Goal: Information Seeking & Learning: Learn about a topic

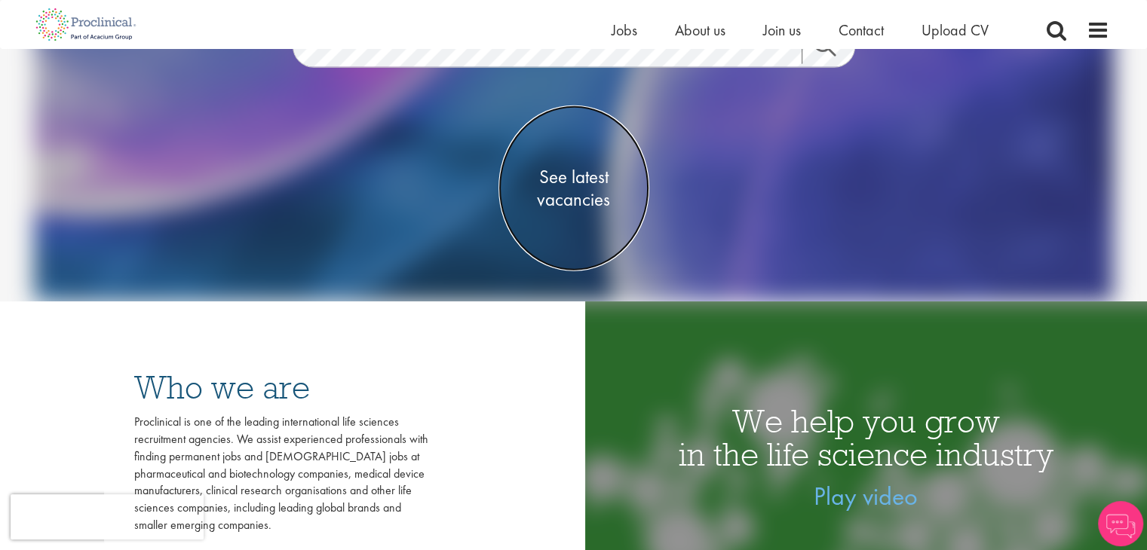
click at [570, 188] on span "See latest vacancies" at bounding box center [573, 187] width 151 height 45
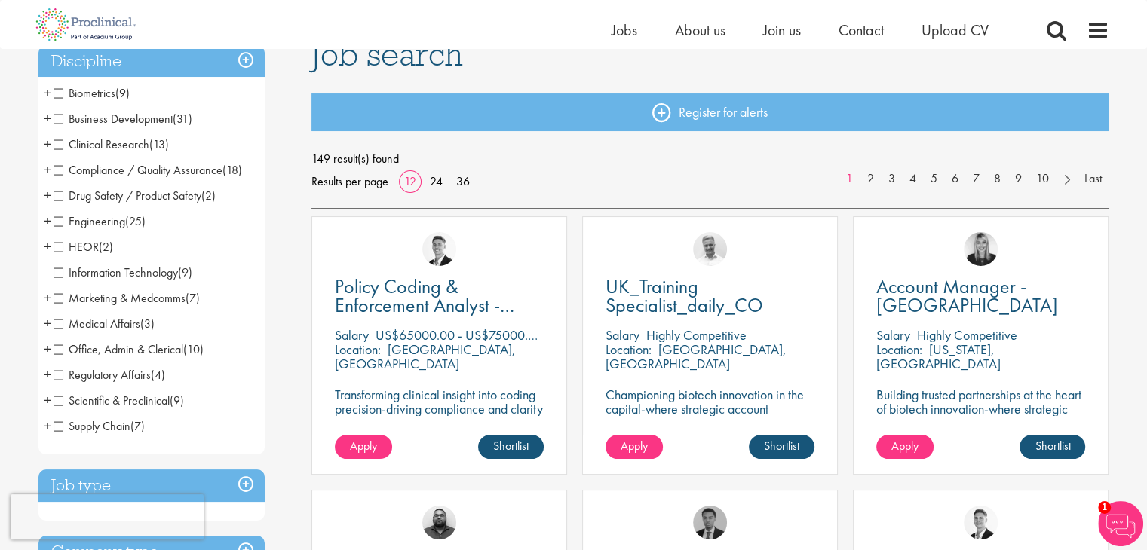
scroll to position [149, 0]
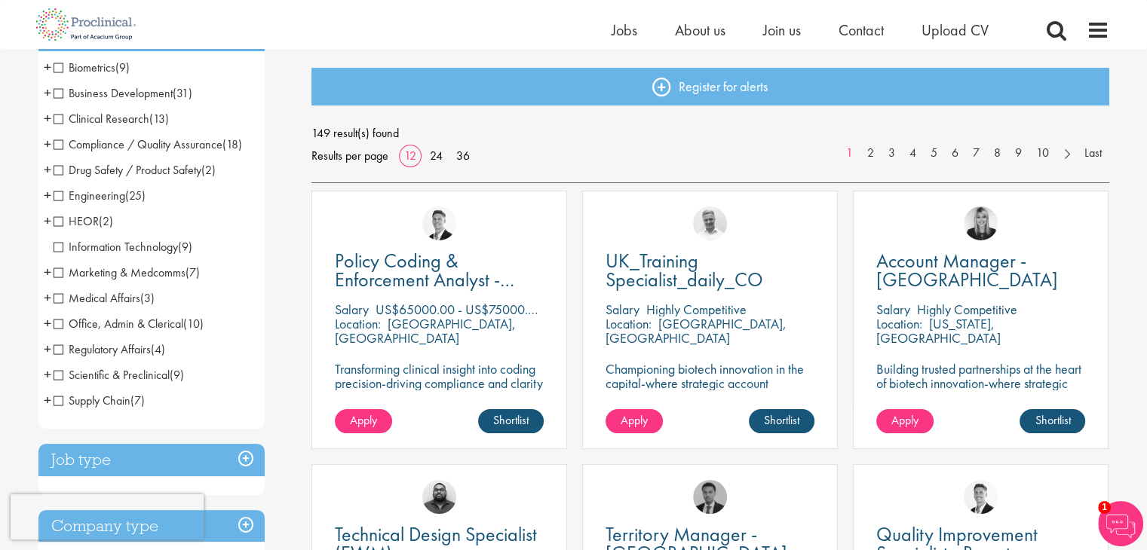
click at [141, 272] on span "Marketing & Medcomms" at bounding box center [120, 273] width 132 height 16
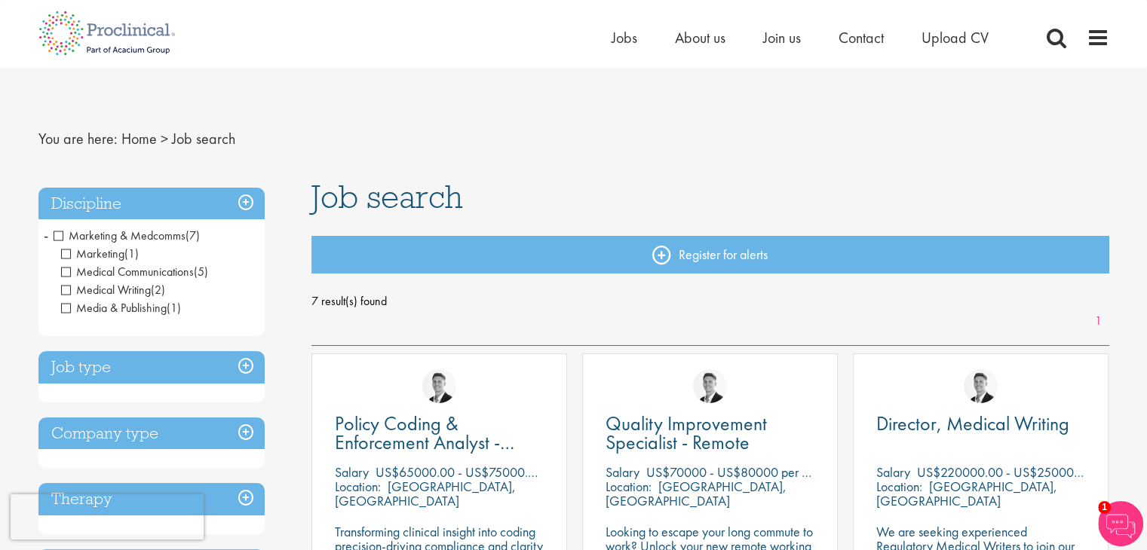
click at [243, 205] on h3 "Discipline" at bounding box center [151, 204] width 226 height 32
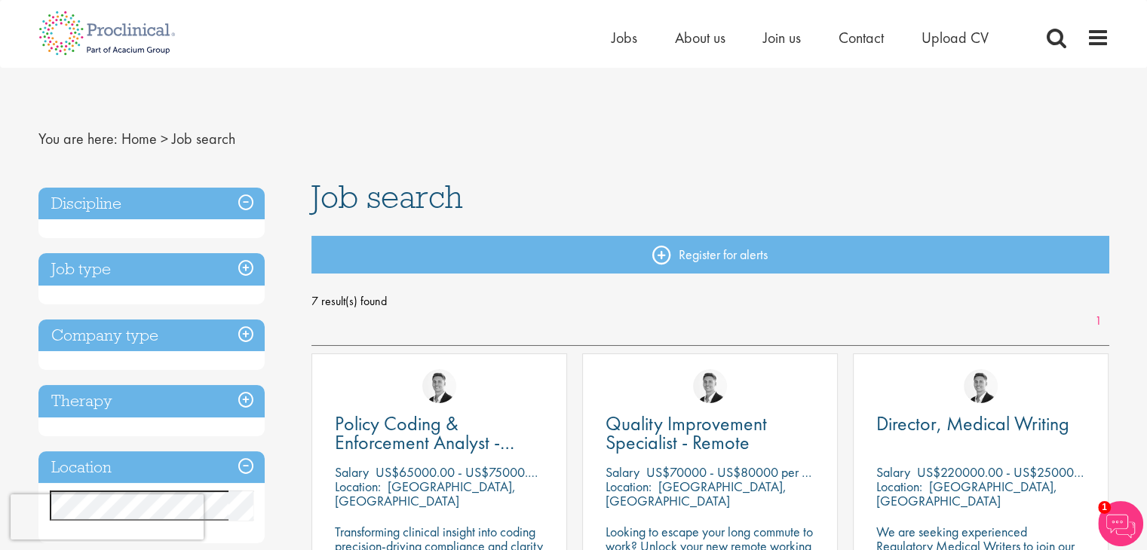
click at [243, 205] on h3 "Discipline" at bounding box center [151, 204] width 226 height 32
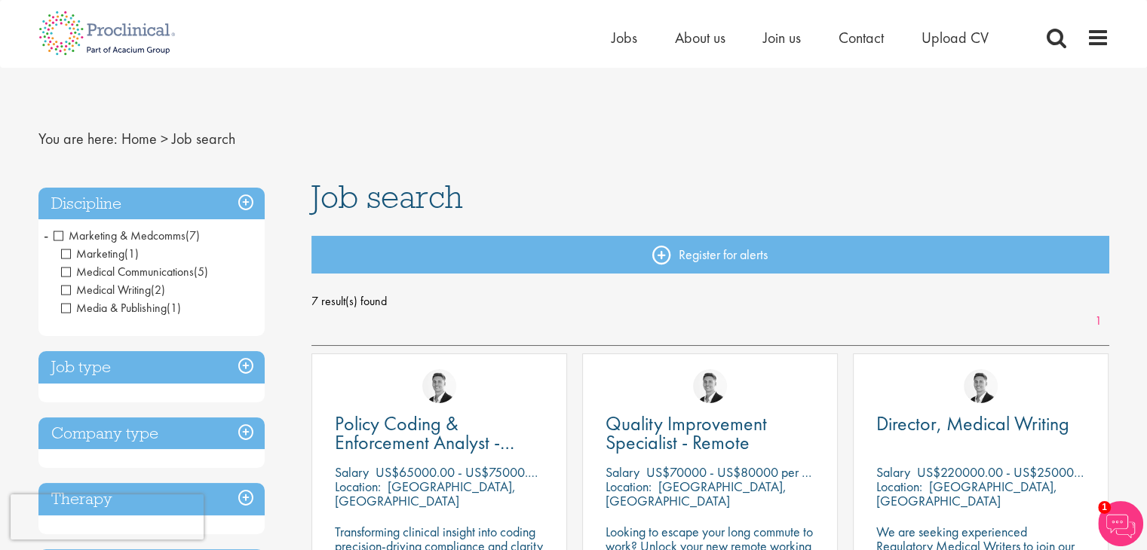
click at [60, 236] on span "Marketing & Medcomms" at bounding box center [120, 236] width 132 height 16
